Goal: Task Accomplishment & Management: Use online tool/utility

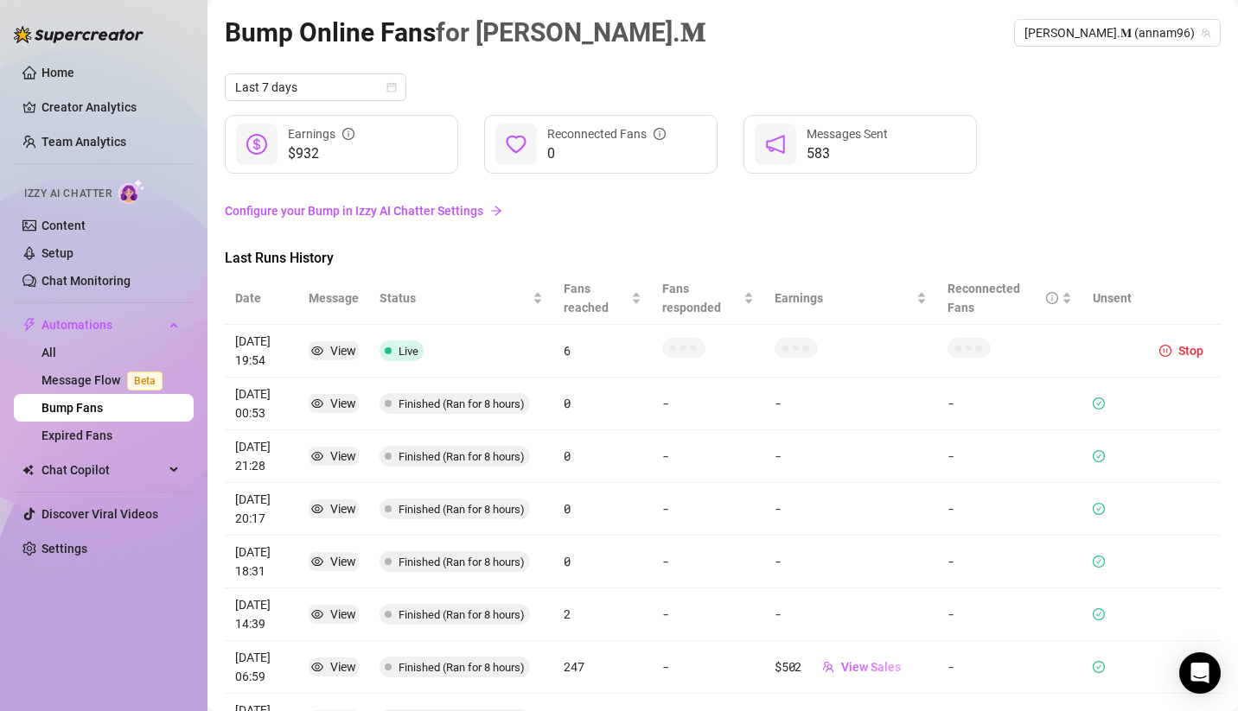
click at [981, 211] on link "Configure your Bump in Izzy AI Chatter Settings" at bounding box center [723, 210] width 996 height 19
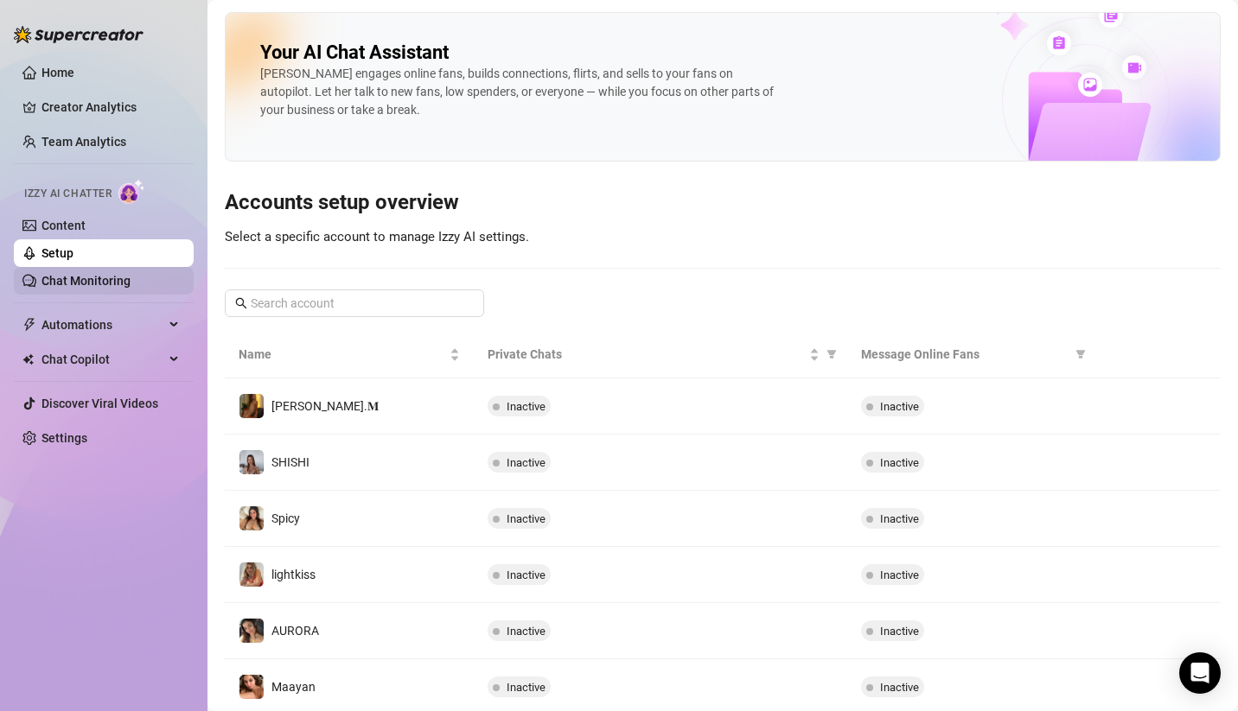
click at [105, 282] on link "Chat Monitoring" at bounding box center [85, 281] width 89 height 14
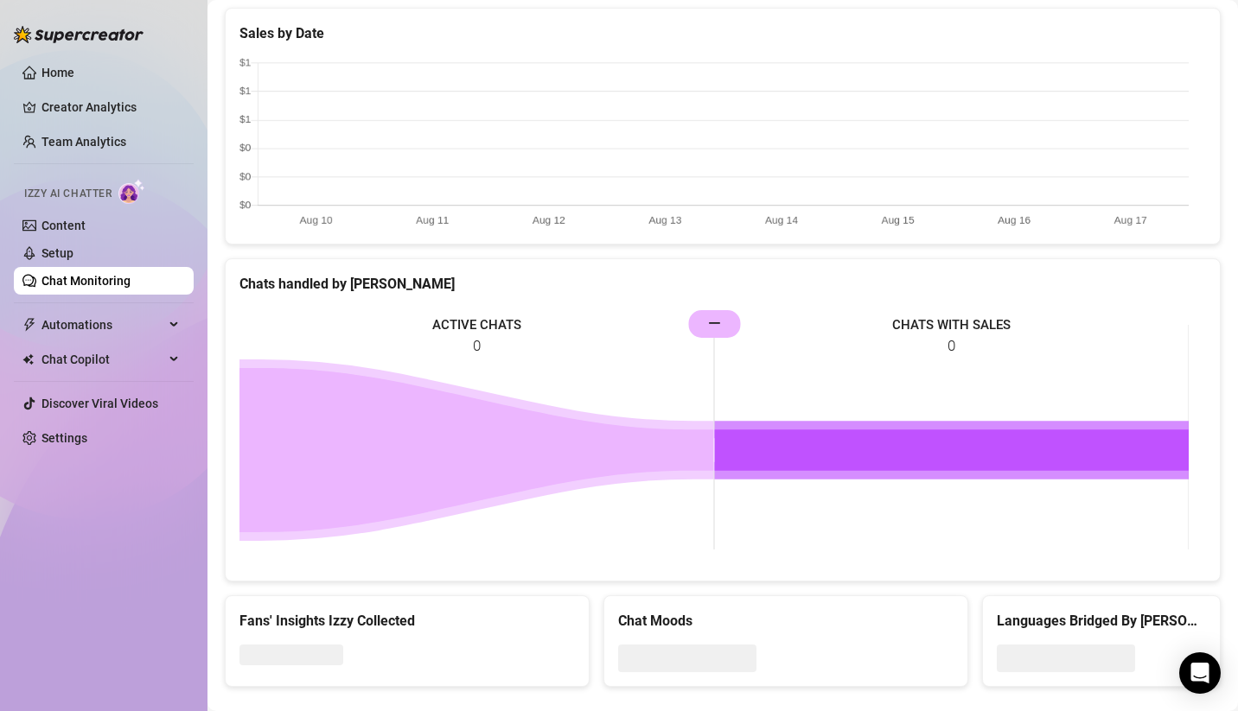
scroll to position [590, 0]
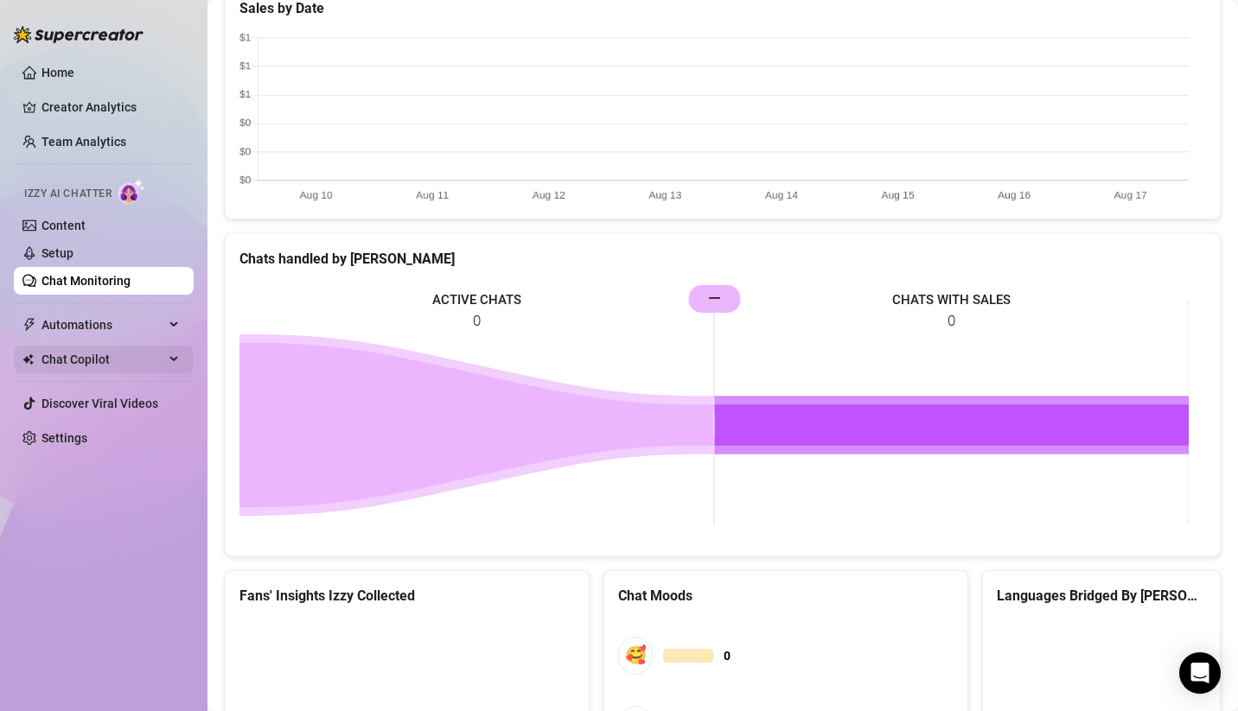
click at [100, 354] on span "Chat Copilot" at bounding box center [102, 360] width 123 height 28
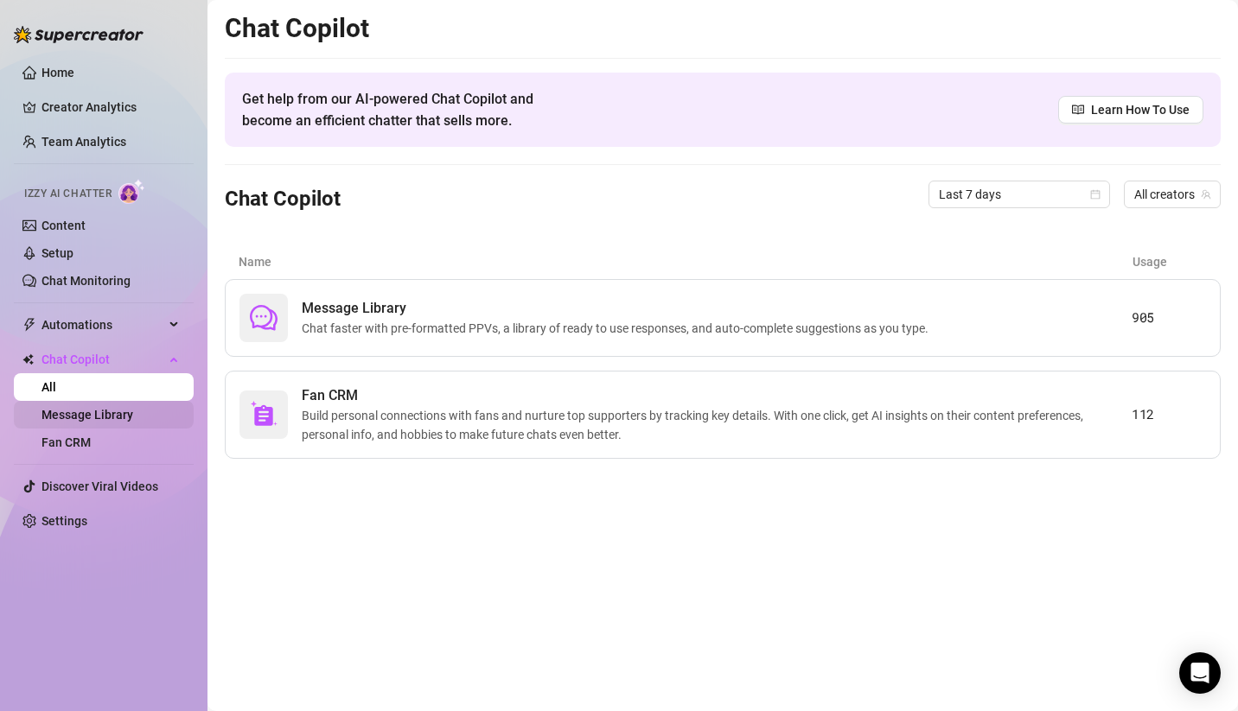
click at [132, 416] on link "Message Library" at bounding box center [87, 415] width 92 height 14
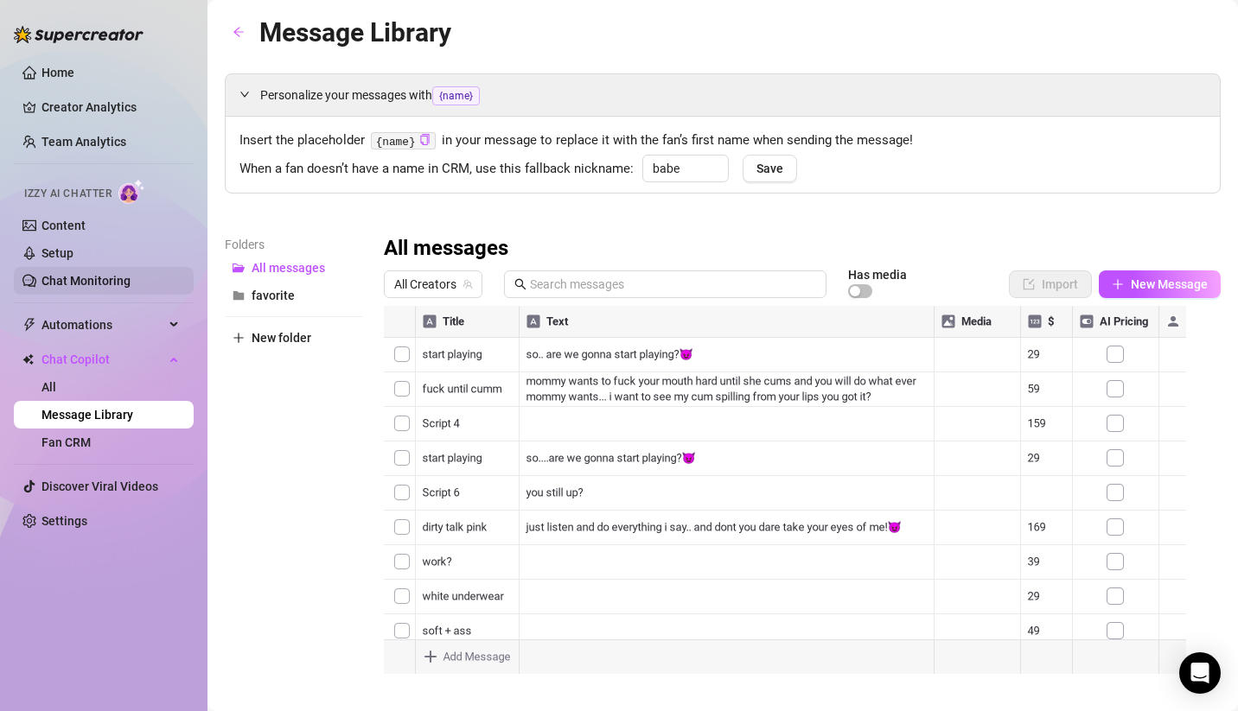
click at [103, 274] on link "Chat Monitoring" at bounding box center [85, 281] width 89 height 14
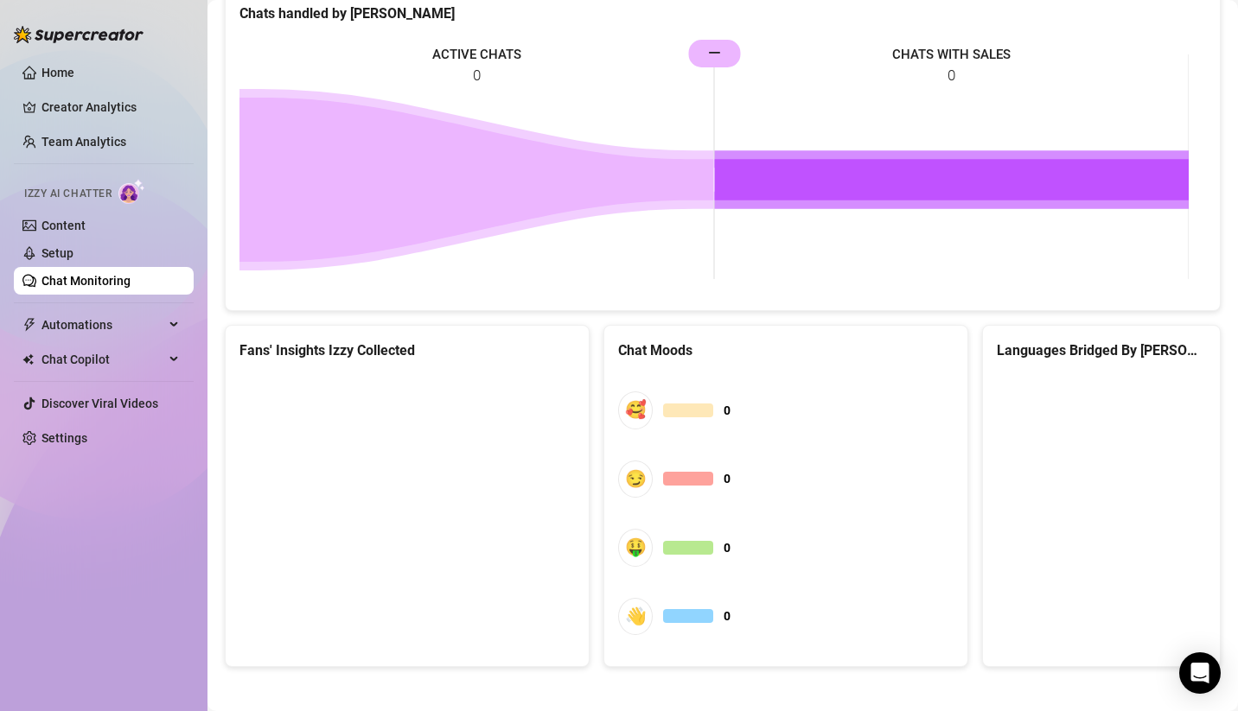
scroll to position [839, 0]
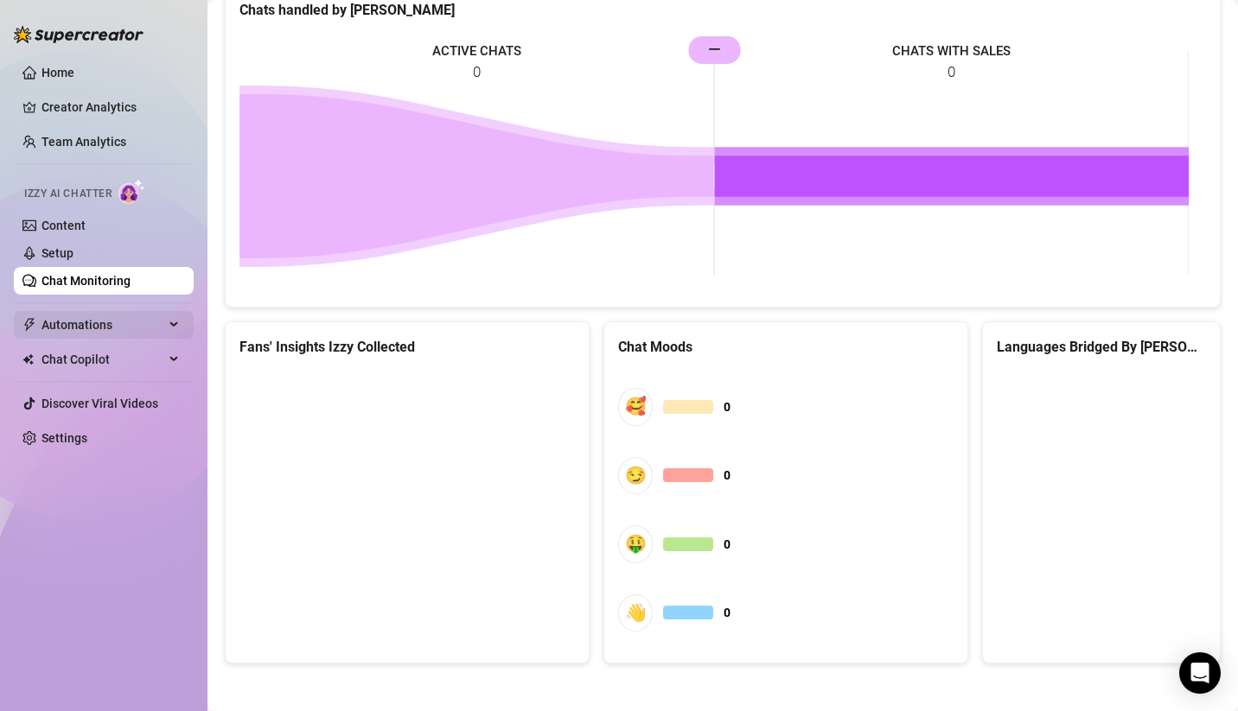
click at [103, 328] on span "Automations" at bounding box center [102, 325] width 123 height 28
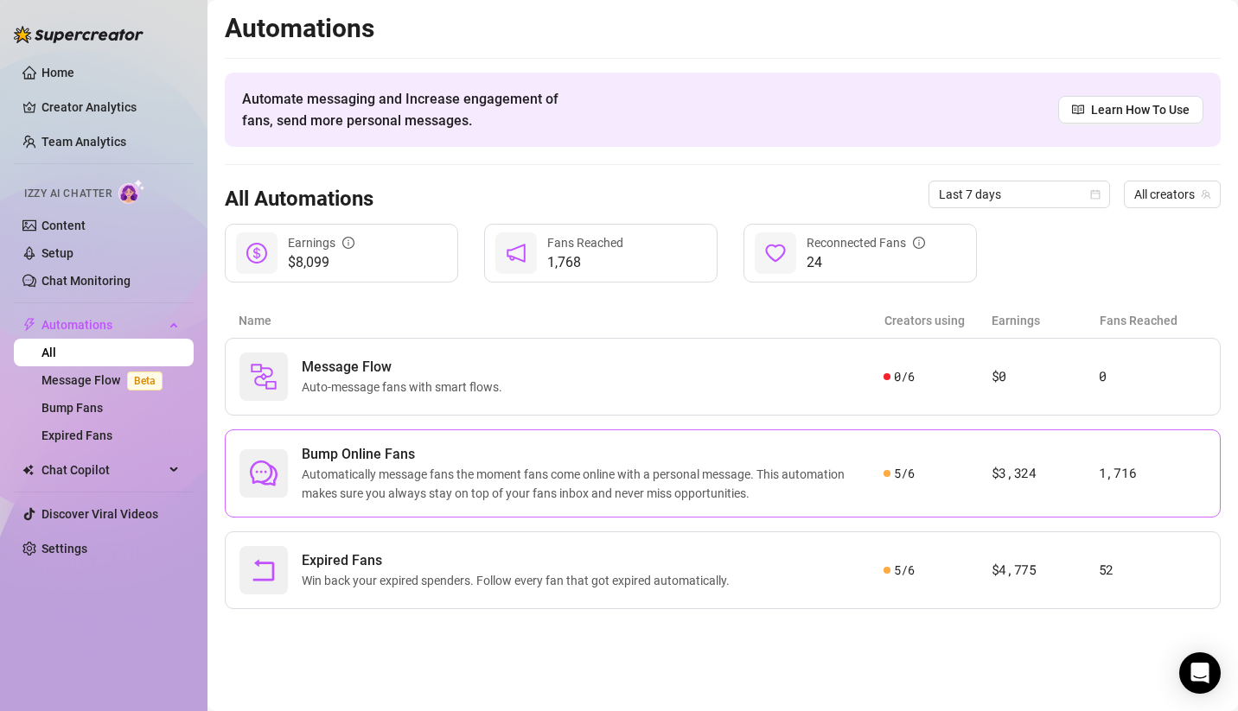
click at [407, 462] on span "Bump Online Fans" at bounding box center [593, 454] width 582 height 21
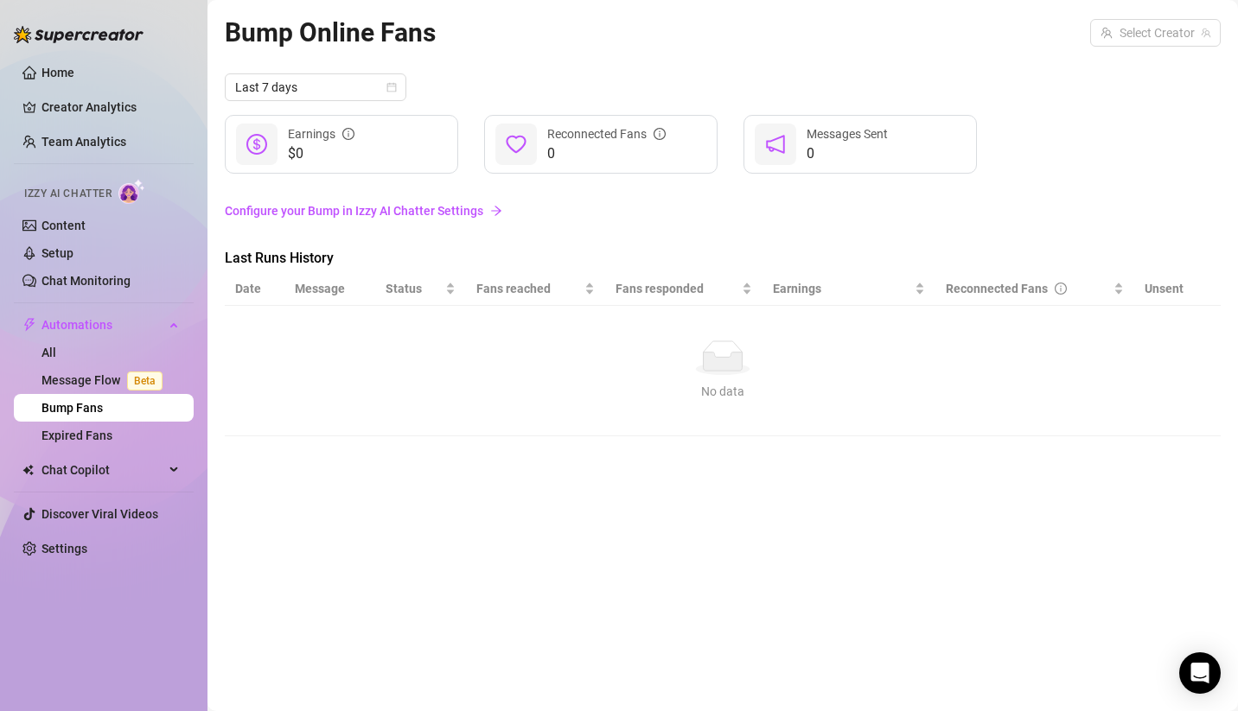
click at [103, 408] on link "Bump Fans" at bounding box center [71, 408] width 61 height 14
click at [104, 373] on link "Message Flow Beta" at bounding box center [105, 380] width 128 height 14
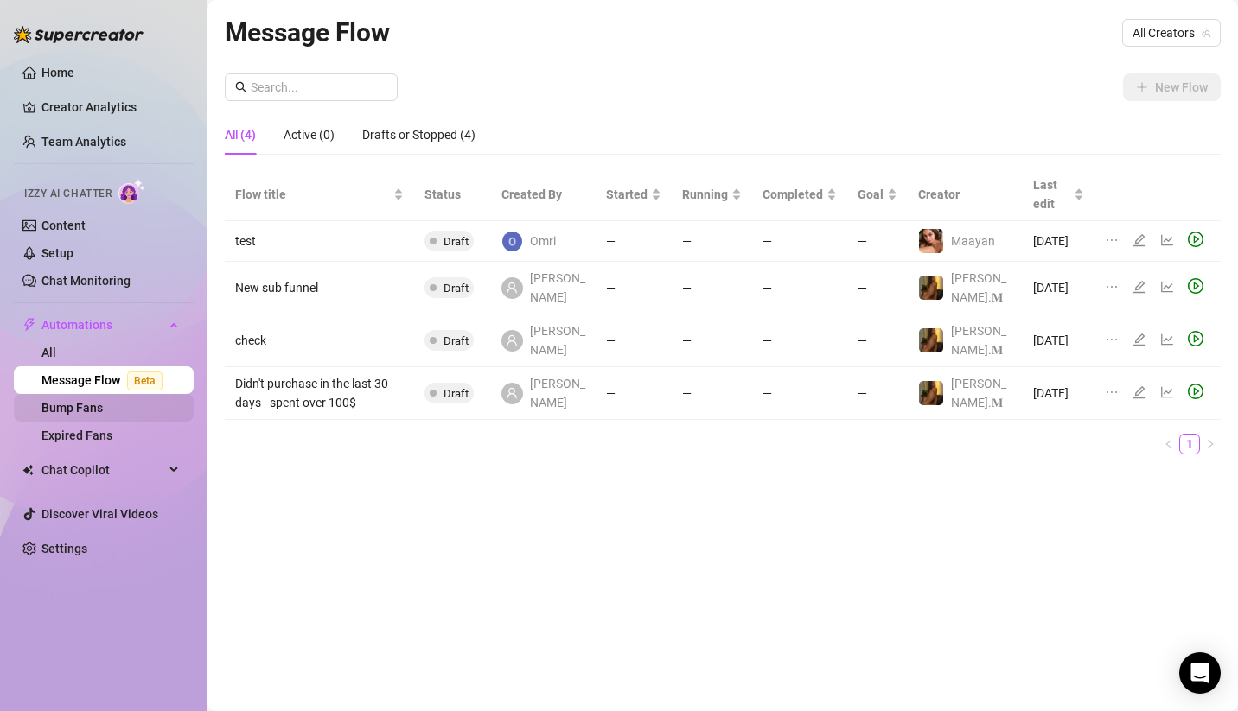
click at [97, 412] on link "Bump Fans" at bounding box center [71, 408] width 61 height 14
